Goal: Task Accomplishment & Management: Use online tool/utility

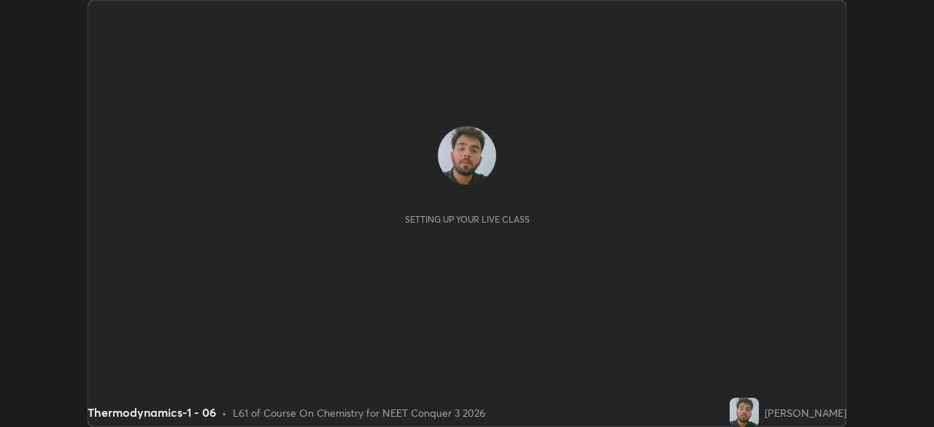
scroll to position [427, 934]
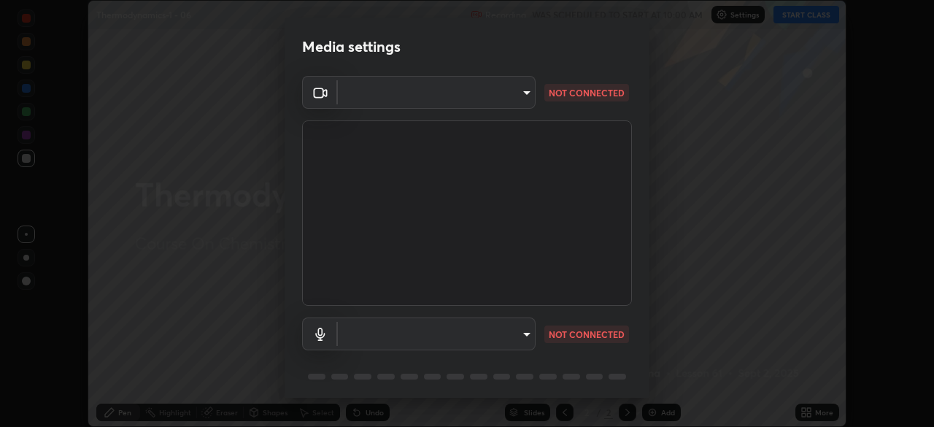
type input "1c1fc7f170fe0fb63c593947f71fbe7b7276dd803ac4132beb317857cbf647bf"
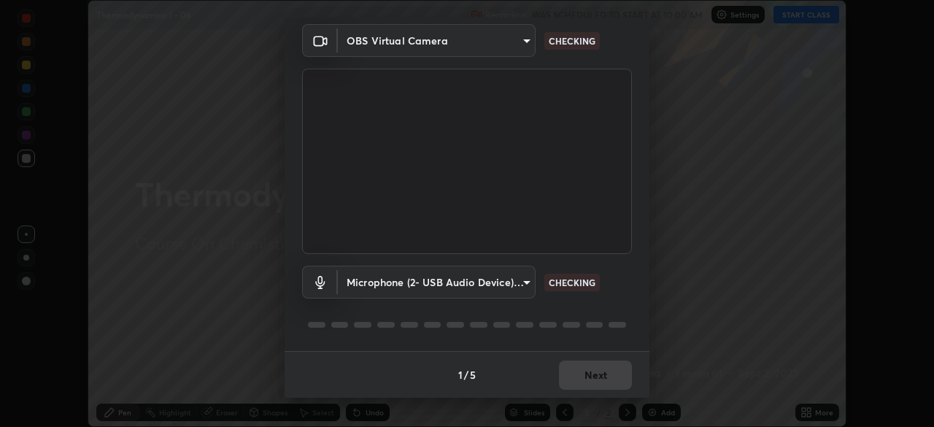
click at [516, 286] on body "Erase all Thermodynamics-1 - 06 Recording WAS SCHEDULED TO START AT 10:00 AM Se…" at bounding box center [467, 213] width 934 height 427
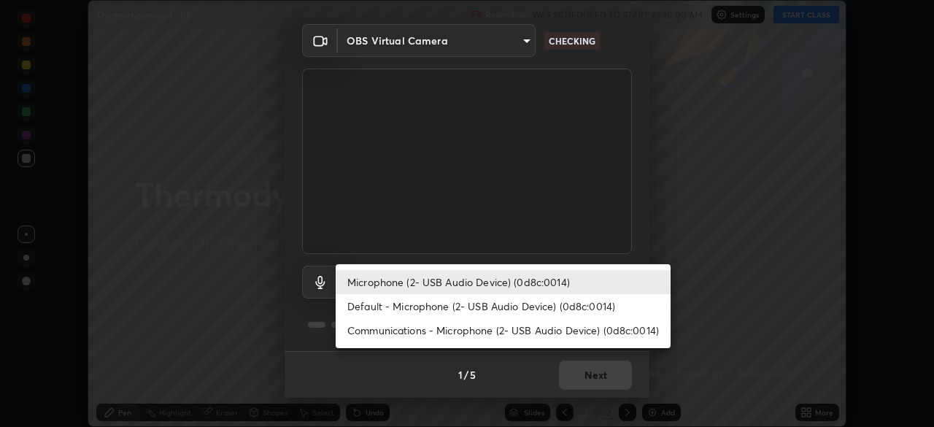
click at [501, 298] on li "Default - Microphone (2- USB Audio Device) (0d8c:0014)" at bounding box center [503, 306] width 335 height 24
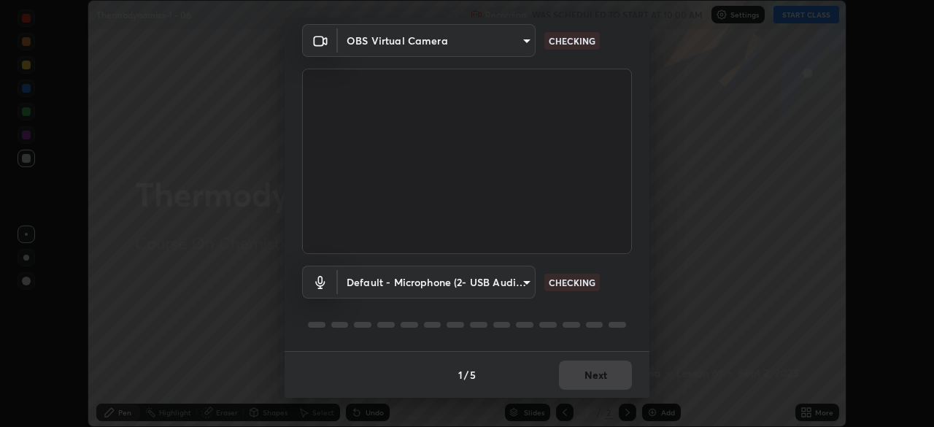
click at [495, 279] on body "Erase all Thermodynamics-1 - 06 Recording WAS SCHEDULED TO START AT 10:00 AM Se…" at bounding box center [467, 213] width 934 height 427
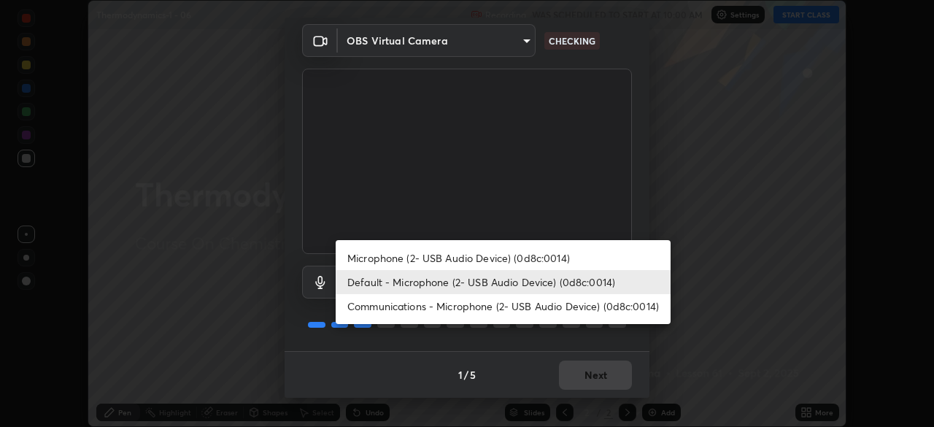
click at [503, 259] on li "Microphone (2- USB Audio Device) (0d8c:0014)" at bounding box center [503, 258] width 335 height 24
type input "775acd5bf9dea67dddcd35884cf77d022ec2c3d2475586dad7815c24ecc843c5"
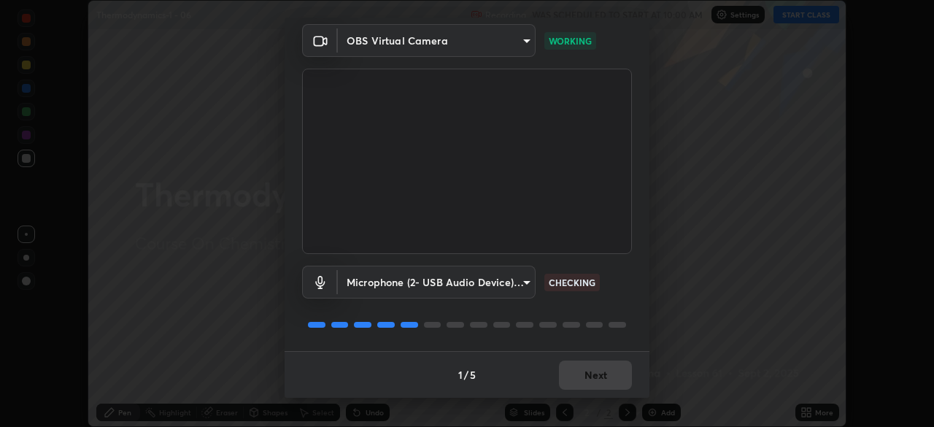
click at [507, 281] on body "Erase all Thermodynamics-1 - 06 Recording WAS SCHEDULED TO START AT 10:00 AM Se…" at bounding box center [467, 213] width 934 height 427
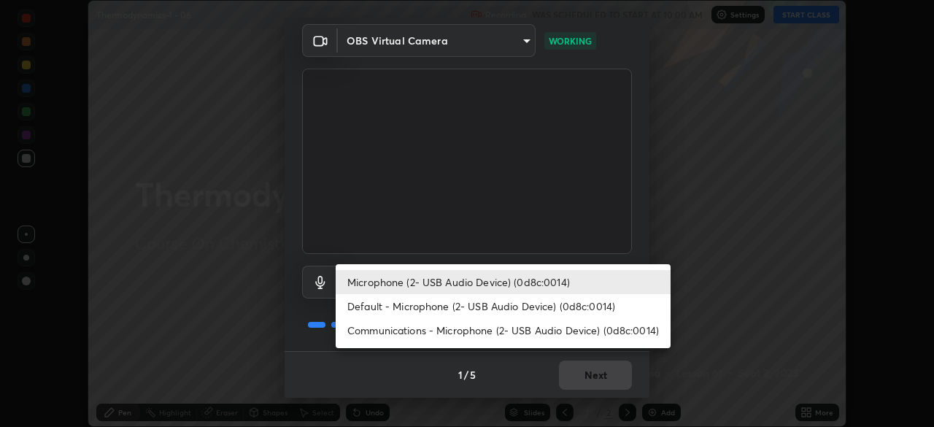
click at [506, 284] on li "Microphone (2- USB Audio Device) (0d8c:0014)" at bounding box center [503, 282] width 335 height 24
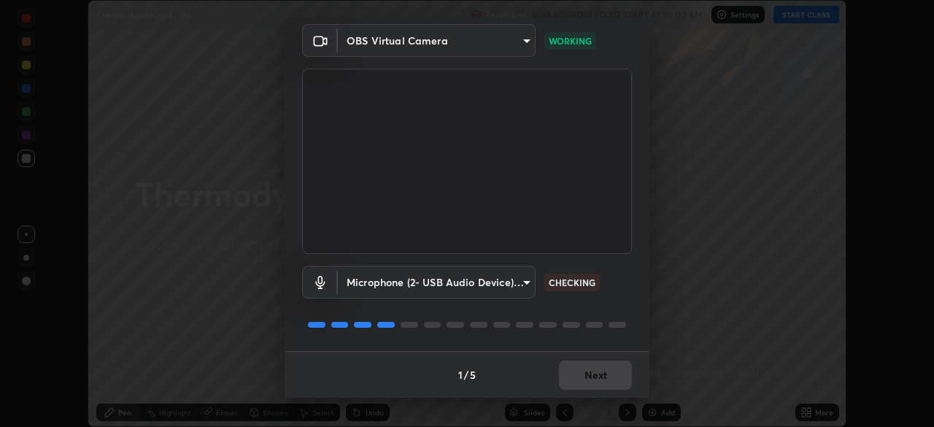
click at [516, 279] on body "Erase all Thermodynamics-1 - 06 Recording WAS SCHEDULED TO START AT 10:00 AM Se…" at bounding box center [467, 213] width 934 height 427
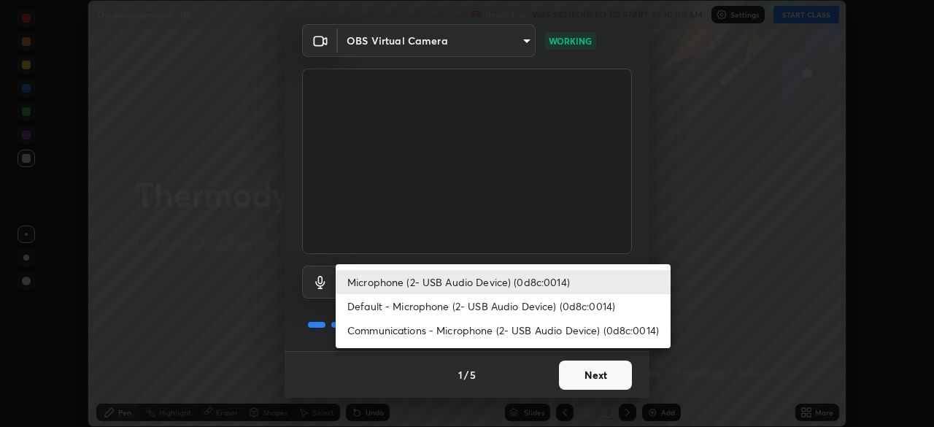
click at [641, 241] on div at bounding box center [467, 213] width 934 height 427
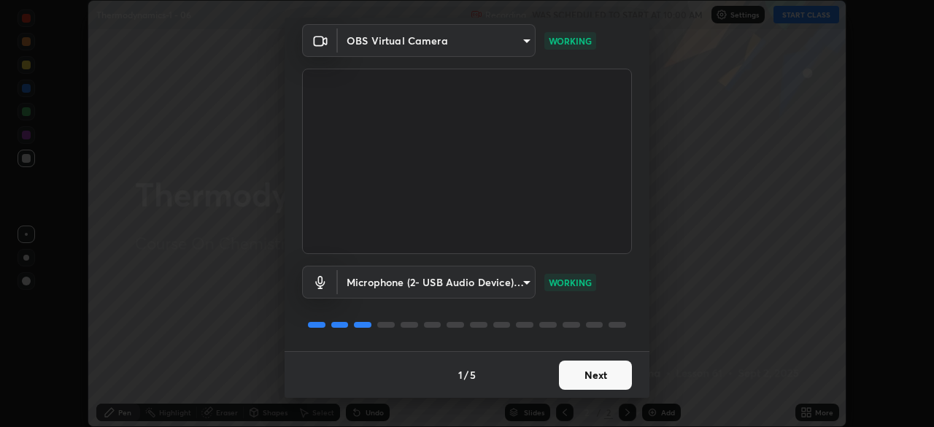
click at [604, 380] on button "Next" at bounding box center [595, 374] width 73 height 29
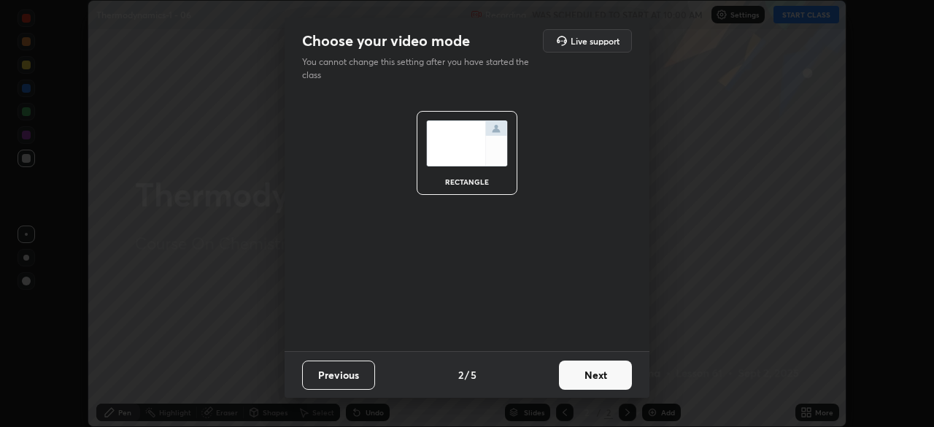
scroll to position [0, 0]
click at [609, 381] on button "Next" at bounding box center [595, 374] width 73 height 29
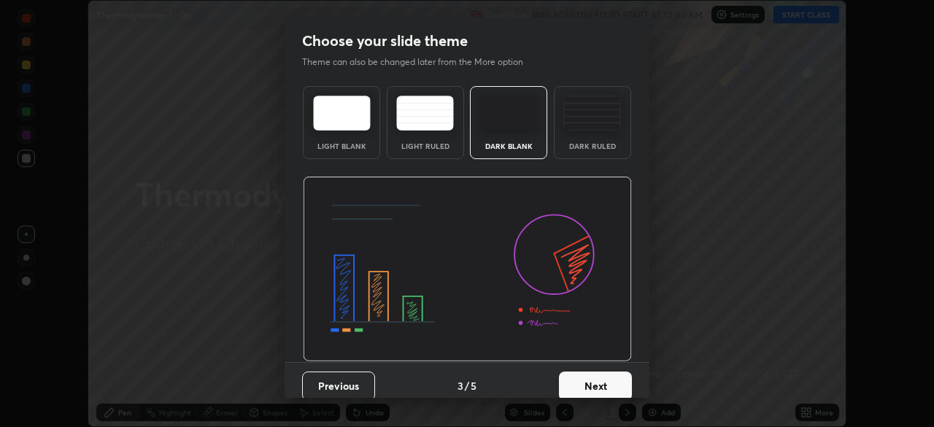
scroll to position [11, 0]
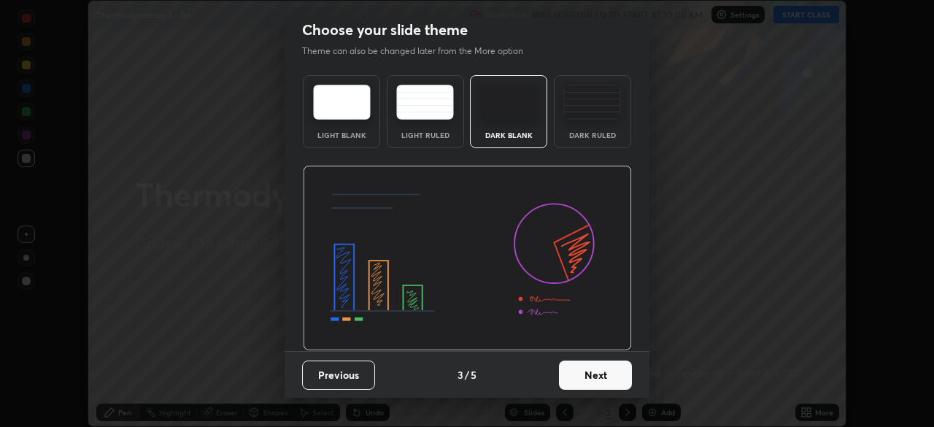
click at [607, 374] on button "Next" at bounding box center [595, 374] width 73 height 29
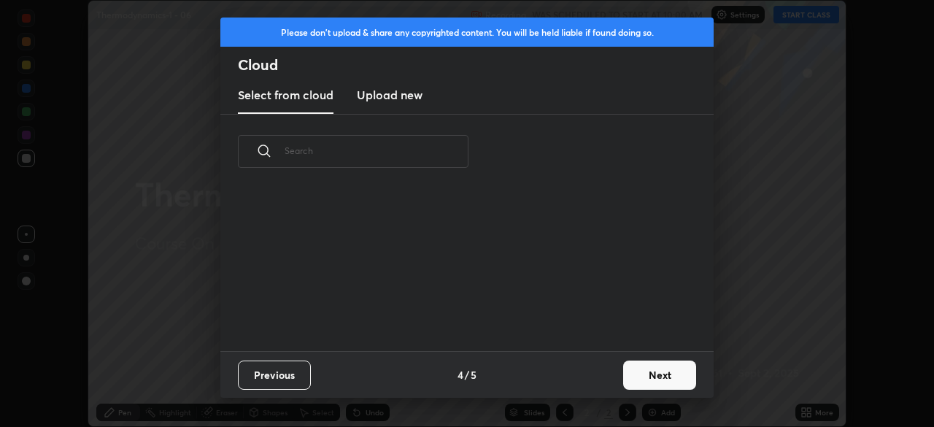
scroll to position [162, 468]
click at [646, 389] on button "Next" at bounding box center [659, 374] width 73 height 29
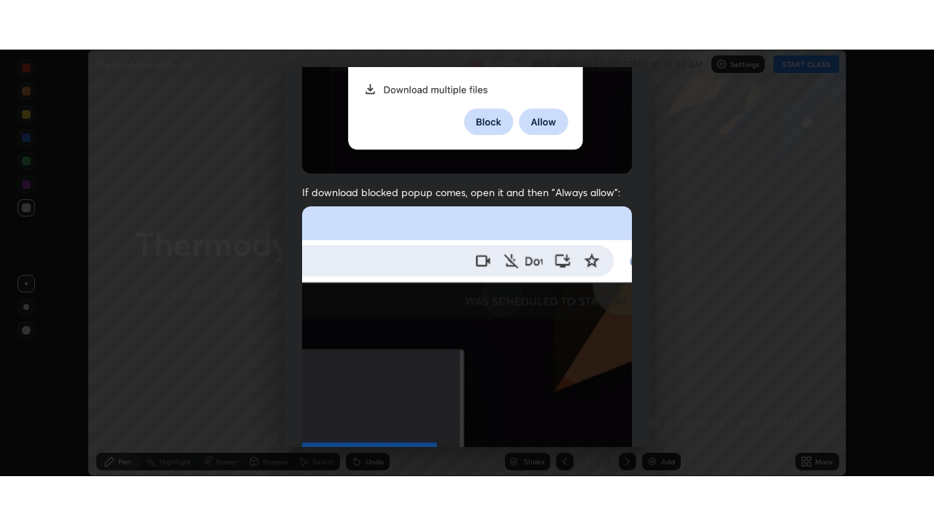
scroll to position [349, 0]
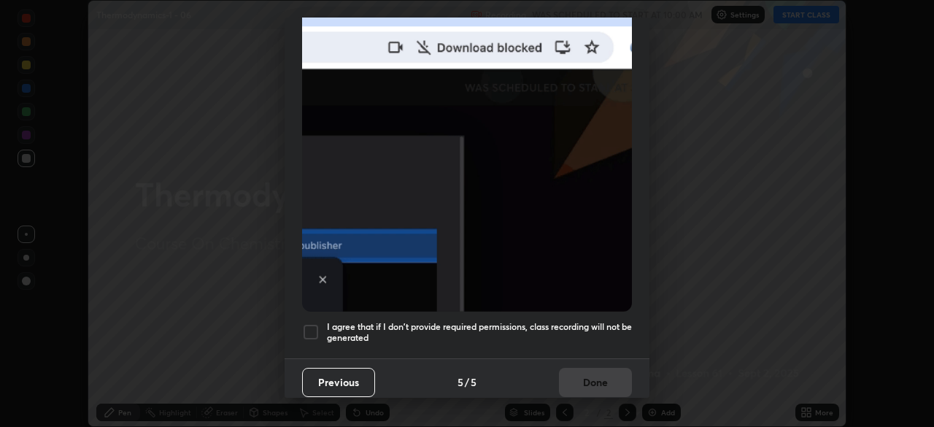
click at [310, 326] on div at bounding box center [311, 332] width 18 height 18
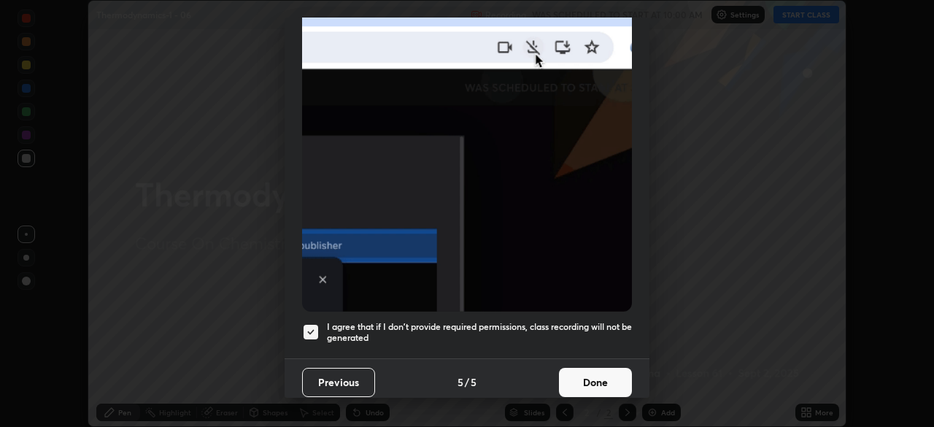
click at [583, 375] on button "Done" at bounding box center [595, 382] width 73 height 29
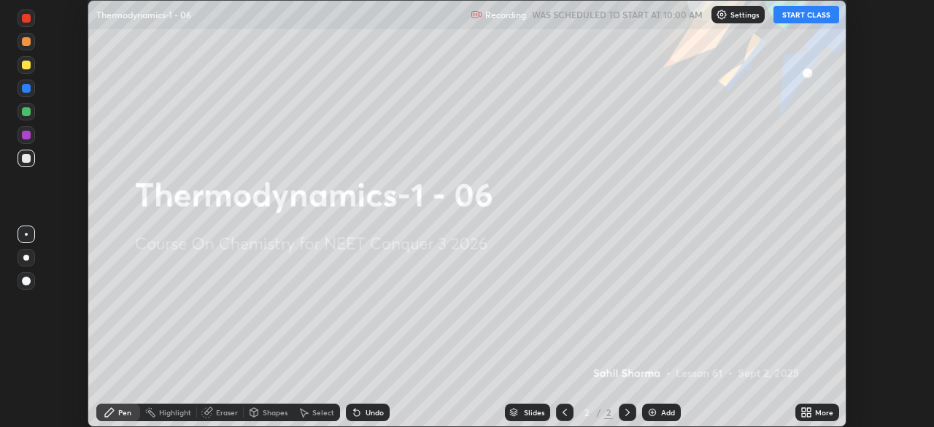
click at [803, 414] on icon at bounding box center [804, 415] width 4 height 4
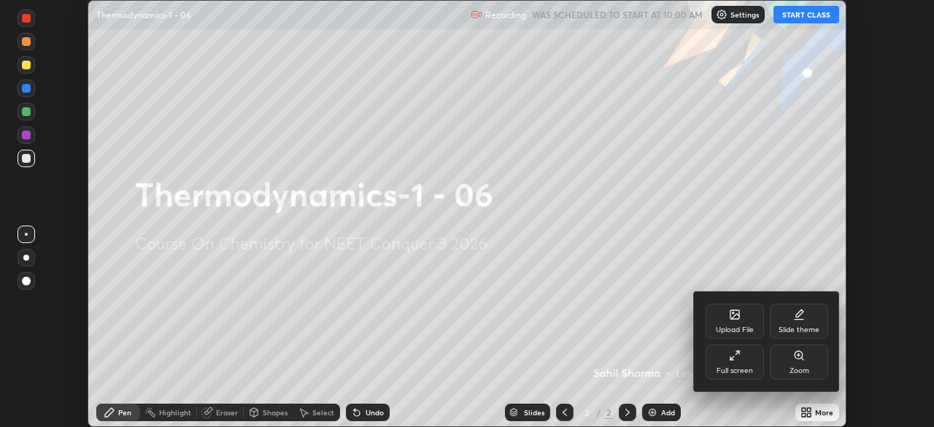
click at [741, 367] on div "Full screen" at bounding box center [734, 370] width 36 height 7
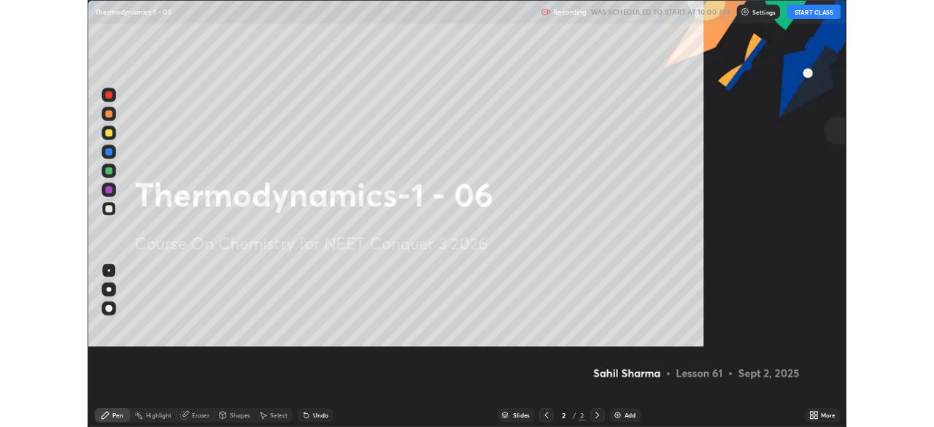
scroll to position [525, 934]
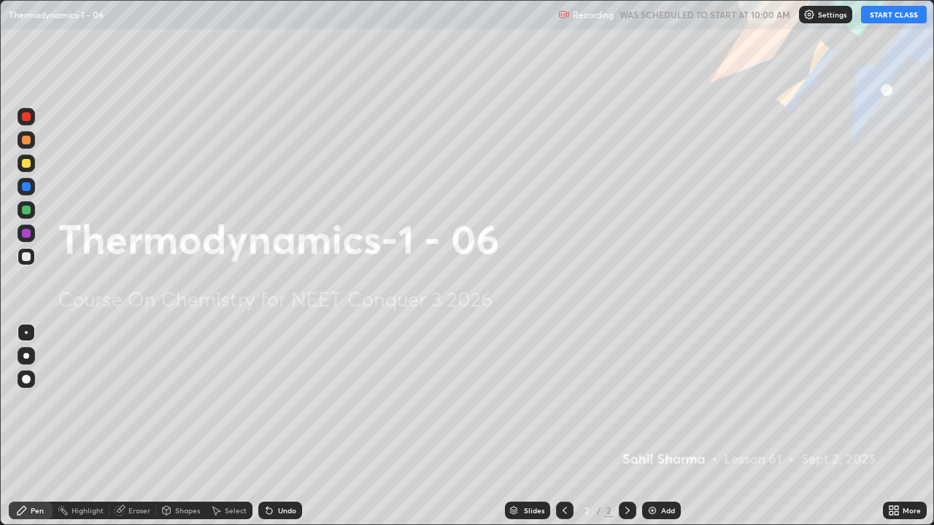
click at [896, 426] on icon at bounding box center [896, 513] width 4 height 4
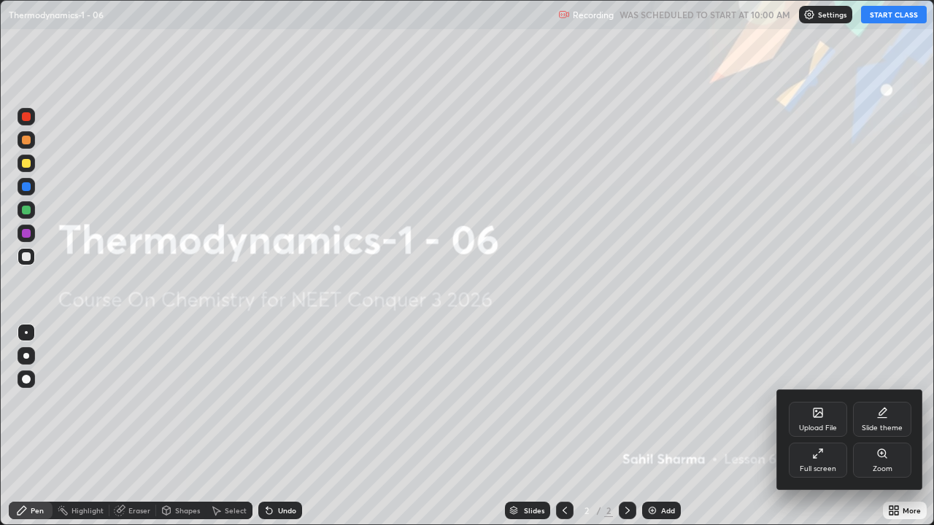
click at [821, 426] on div "Full screen" at bounding box center [817, 460] width 58 height 35
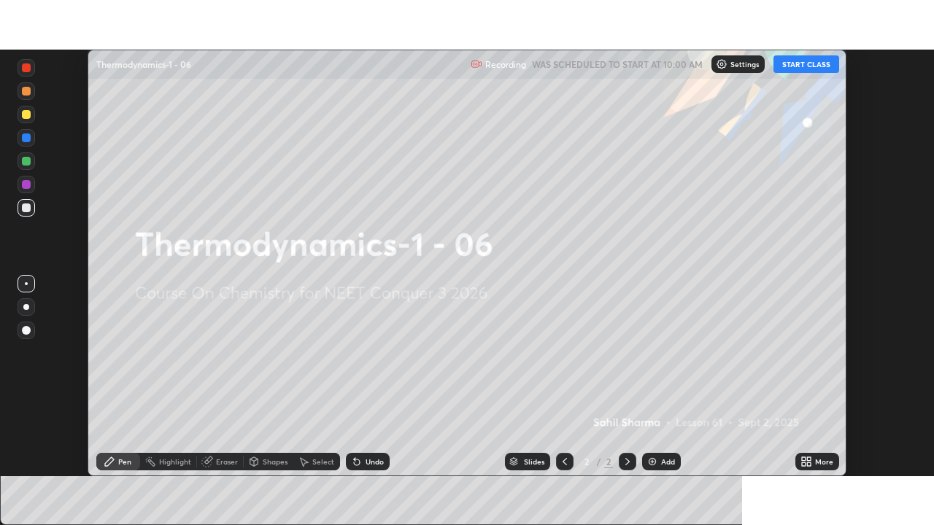
scroll to position [72513, 72007]
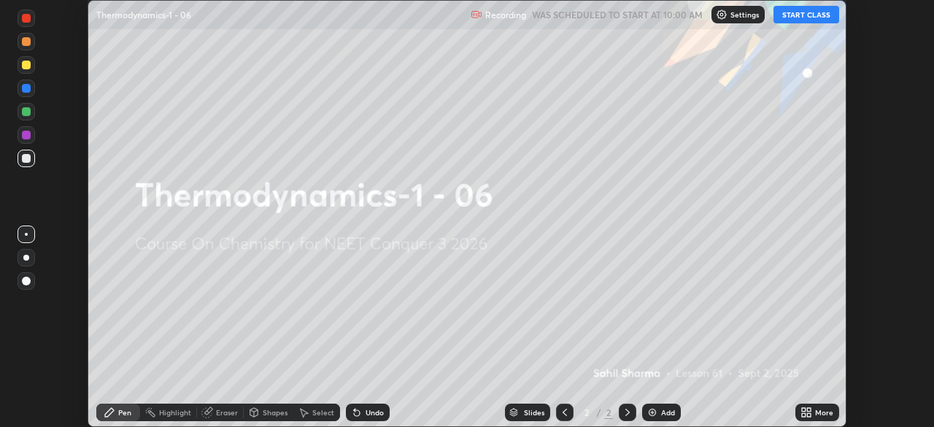
click at [671, 417] on div "Add" at bounding box center [661, 412] width 39 height 18
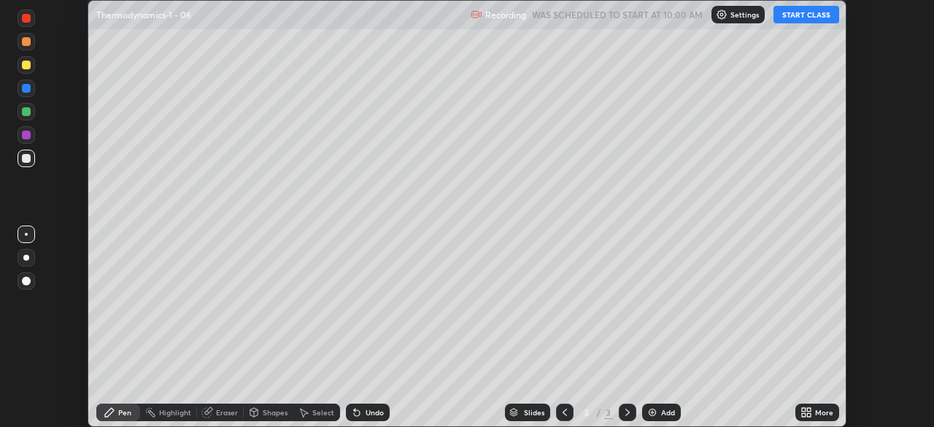
click at [808, 409] on icon at bounding box center [809, 410] width 4 height 4
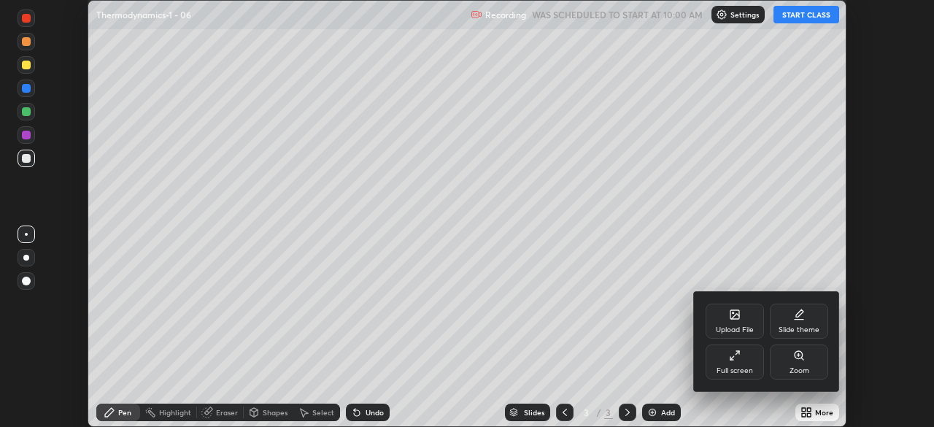
click at [734, 368] on div "Full screen" at bounding box center [734, 370] width 36 height 7
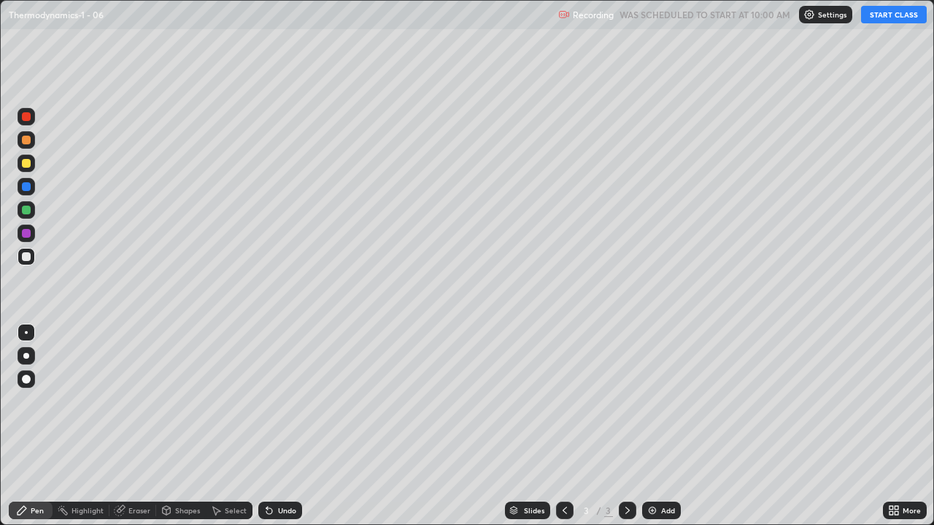
scroll to position [525, 934]
click at [23, 381] on div at bounding box center [26, 379] width 9 height 9
click at [24, 160] on div at bounding box center [26, 163] width 9 height 9
click at [891, 12] on button "START CLASS" at bounding box center [894, 15] width 66 height 18
click at [26, 255] on div at bounding box center [26, 256] width 9 height 9
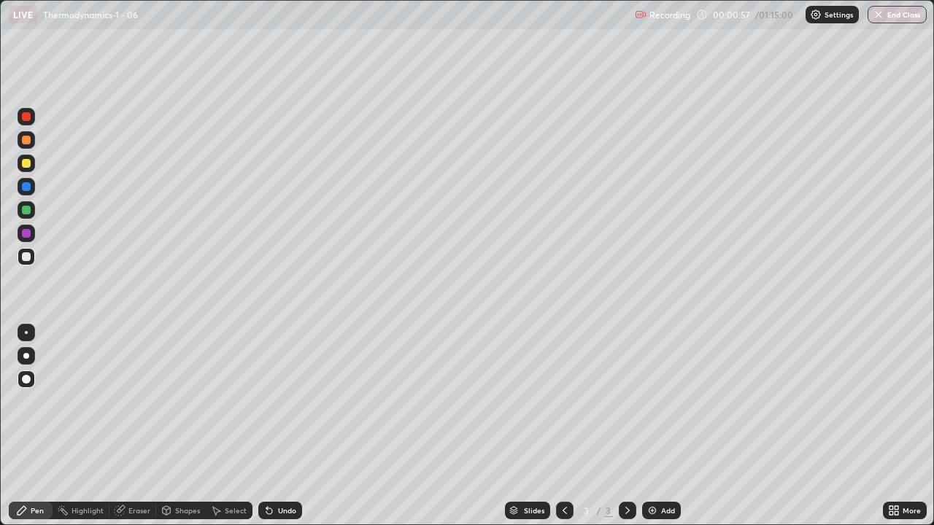
click at [23, 379] on div at bounding box center [26, 379] width 9 height 9
click at [26, 210] on div at bounding box center [26, 210] width 9 height 9
click at [26, 162] on div at bounding box center [26, 163] width 9 height 9
click at [27, 192] on div at bounding box center [27, 187] width 18 height 18
click at [26, 209] on div at bounding box center [26, 210] width 9 height 9
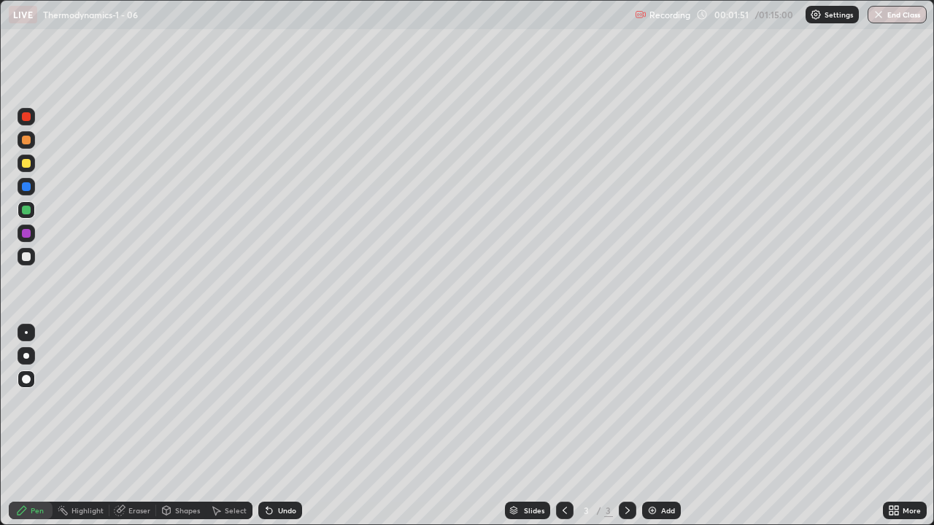
click at [23, 257] on div at bounding box center [26, 256] width 9 height 9
click at [663, 426] on div "Add" at bounding box center [668, 510] width 14 height 7
click at [25, 163] on div at bounding box center [26, 163] width 9 height 9
click at [30, 257] on div at bounding box center [26, 256] width 9 height 9
click at [26, 257] on div at bounding box center [26, 256] width 9 height 9
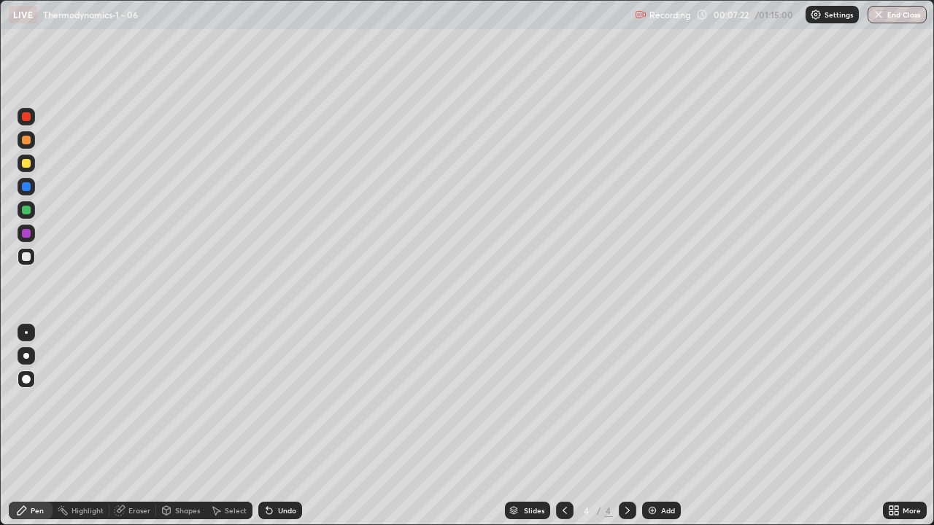
click at [28, 171] on div at bounding box center [27, 164] width 18 height 18
click at [24, 255] on div at bounding box center [26, 256] width 9 height 9
click at [26, 166] on div at bounding box center [26, 163] width 9 height 9
click at [25, 213] on div at bounding box center [26, 210] width 9 height 9
click at [27, 165] on div at bounding box center [26, 163] width 9 height 9
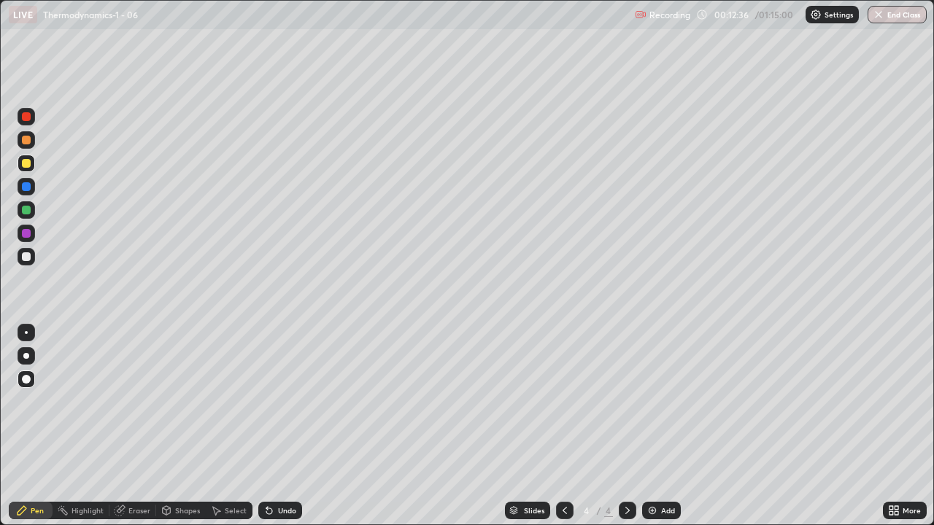
click at [26, 211] on div at bounding box center [26, 210] width 9 height 9
click at [667, 426] on div "Add" at bounding box center [661, 511] width 39 height 18
click at [658, 426] on div "Add" at bounding box center [661, 511] width 39 height 18
click at [27, 255] on div at bounding box center [26, 256] width 9 height 9
click at [562, 426] on icon at bounding box center [565, 511] width 12 height 12
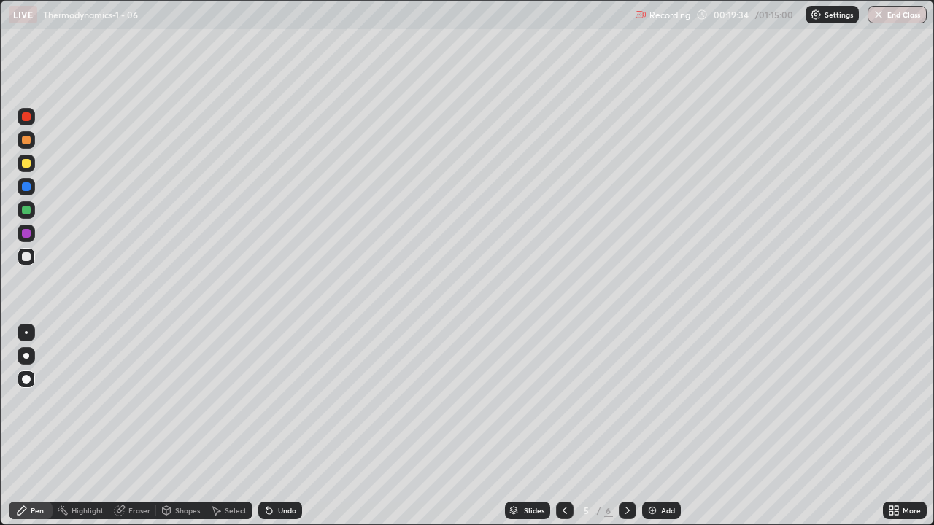
click at [565, 426] on icon at bounding box center [565, 511] width 12 height 12
click at [626, 426] on icon at bounding box center [627, 511] width 12 height 12
click at [632, 426] on div at bounding box center [628, 511] width 18 height 18
click at [565, 426] on icon at bounding box center [565, 511] width 12 height 12
click at [562, 426] on icon at bounding box center [565, 511] width 12 height 12
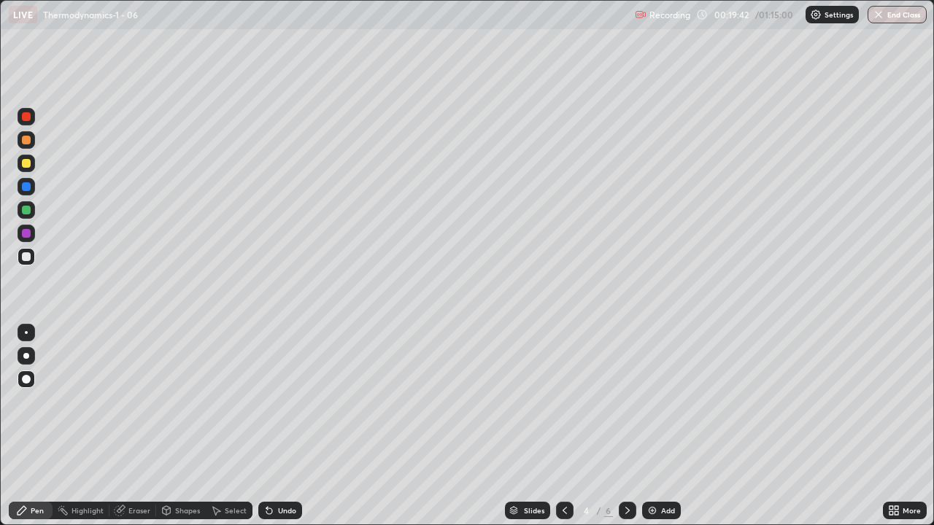
click at [626, 426] on icon at bounding box center [627, 511] width 12 height 12
click at [627, 426] on icon at bounding box center [627, 511] width 12 height 12
click at [28, 159] on div at bounding box center [26, 163] width 9 height 9
click at [655, 426] on img at bounding box center [652, 511] width 12 height 12
click at [28, 255] on div at bounding box center [26, 256] width 9 height 9
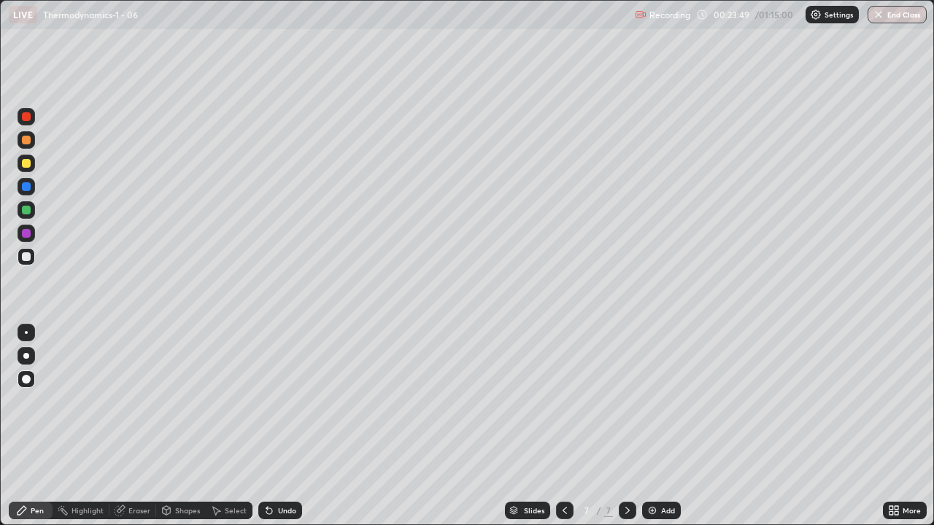
click at [26, 162] on div at bounding box center [26, 163] width 9 height 9
click at [670, 426] on div "Add" at bounding box center [668, 510] width 14 height 7
click at [30, 258] on div at bounding box center [26, 256] width 9 height 9
click at [28, 163] on div at bounding box center [26, 163] width 9 height 9
click at [23, 259] on div at bounding box center [26, 256] width 9 height 9
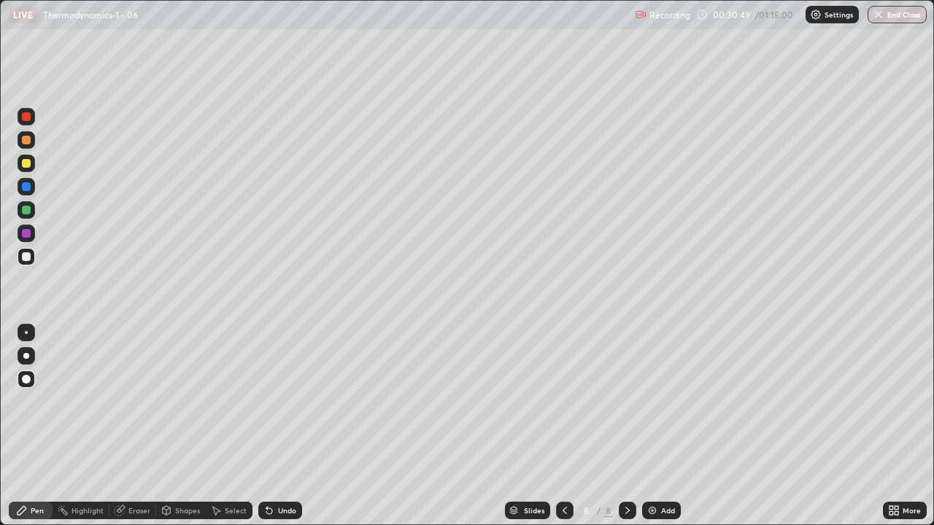
click at [667, 426] on div "Add" at bounding box center [661, 511] width 39 height 18
click at [28, 164] on div at bounding box center [26, 163] width 9 height 9
click at [24, 257] on div at bounding box center [26, 256] width 9 height 9
click at [658, 426] on div "Add" at bounding box center [661, 511] width 39 height 18
click at [30, 166] on div at bounding box center [26, 163] width 9 height 9
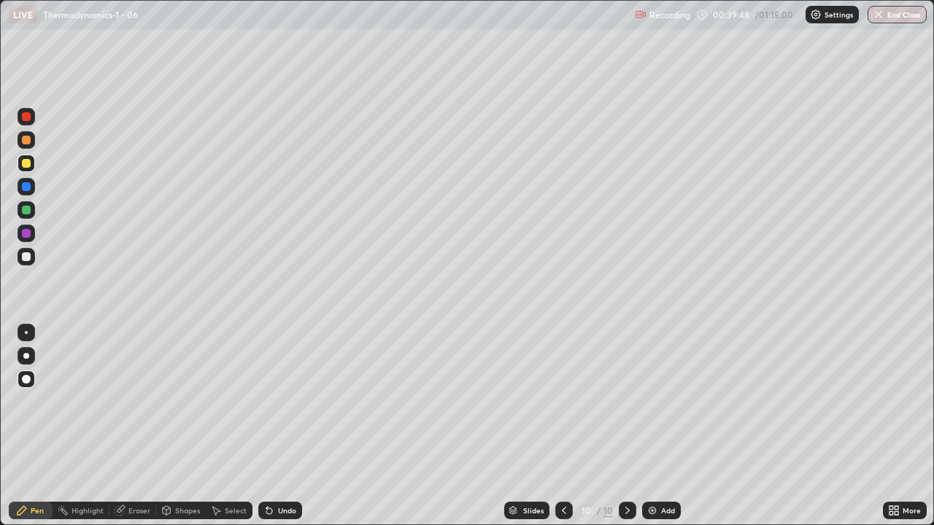
click at [27, 210] on div at bounding box center [26, 210] width 9 height 9
click at [25, 259] on div at bounding box center [26, 256] width 9 height 9
click at [667, 426] on div "Add" at bounding box center [661, 511] width 39 height 18
click at [28, 162] on div at bounding box center [26, 163] width 9 height 9
click at [26, 252] on div at bounding box center [27, 257] width 18 height 18
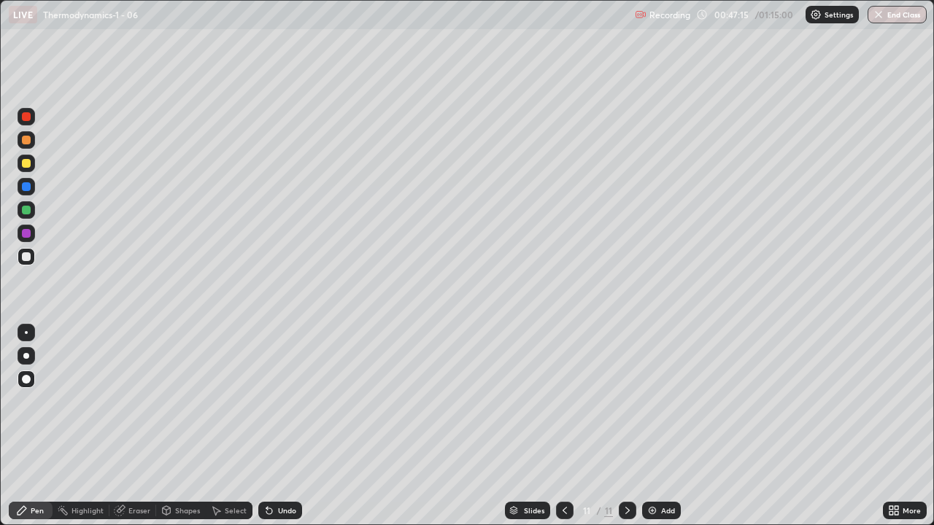
click at [27, 260] on div at bounding box center [26, 256] width 9 height 9
click at [31, 168] on div at bounding box center [27, 164] width 18 height 18
click at [888, 6] on button "End Class" at bounding box center [896, 15] width 59 height 18
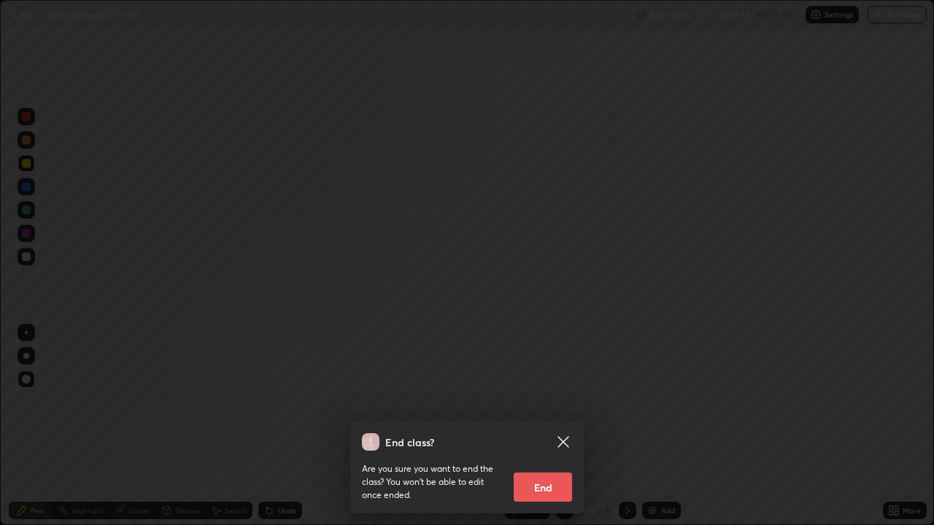
click at [551, 426] on button "End" at bounding box center [542, 487] width 58 height 29
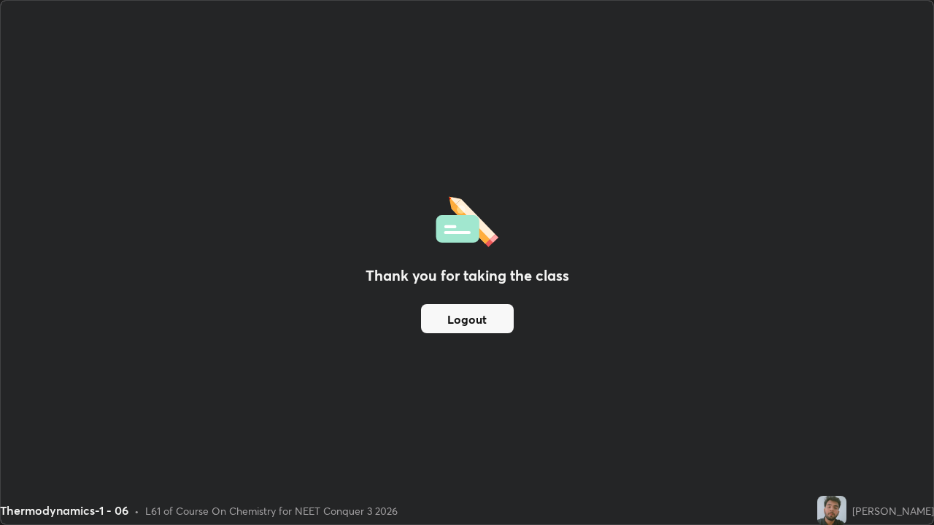
click at [488, 317] on button "Logout" at bounding box center [467, 318] width 93 height 29
click at [490, 319] on button "Logout" at bounding box center [467, 318] width 93 height 29
